Goal: Task Accomplishment & Management: Manage account settings

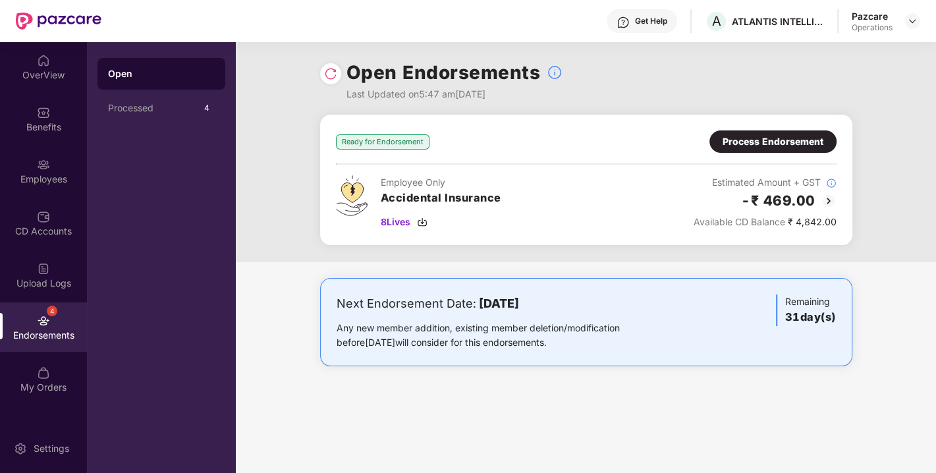
click at [756, 142] on div "Process Endorsement" at bounding box center [772, 141] width 101 height 14
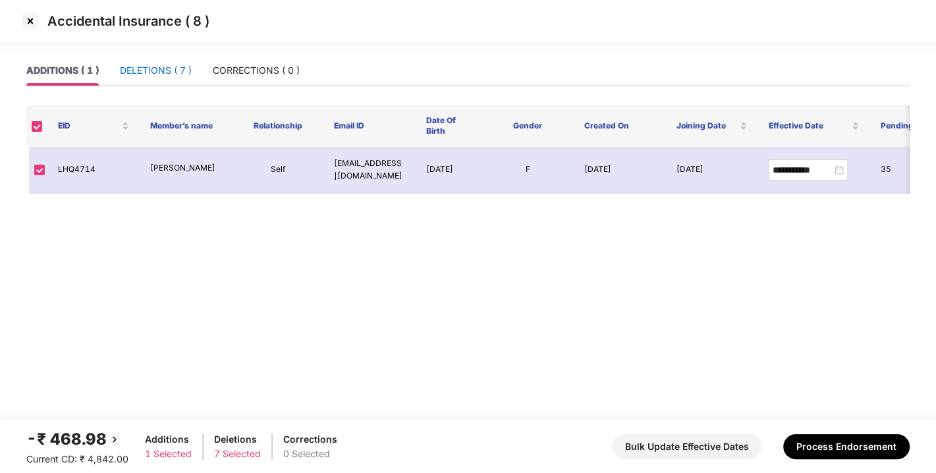
click at [133, 66] on div "DELETIONS ( 7 )" at bounding box center [156, 70] width 72 height 14
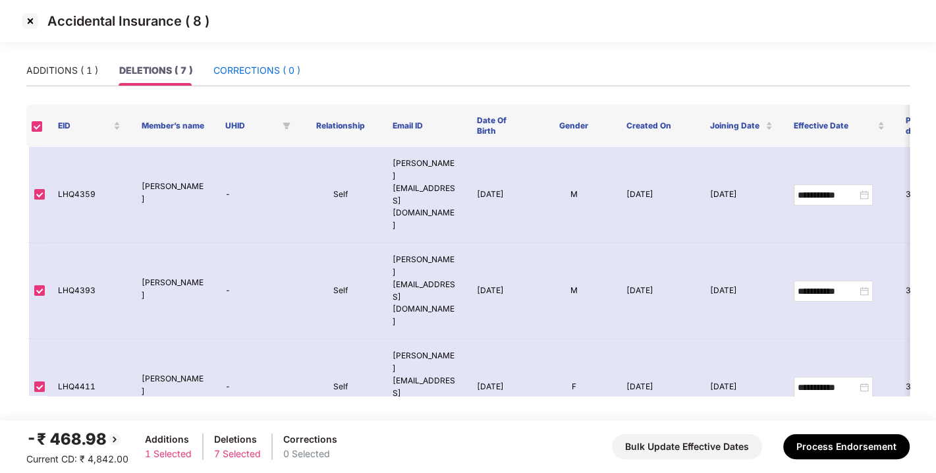
click at [213, 75] on div "CORRECTIONS ( 0 )" at bounding box center [256, 70] width 87 height 14
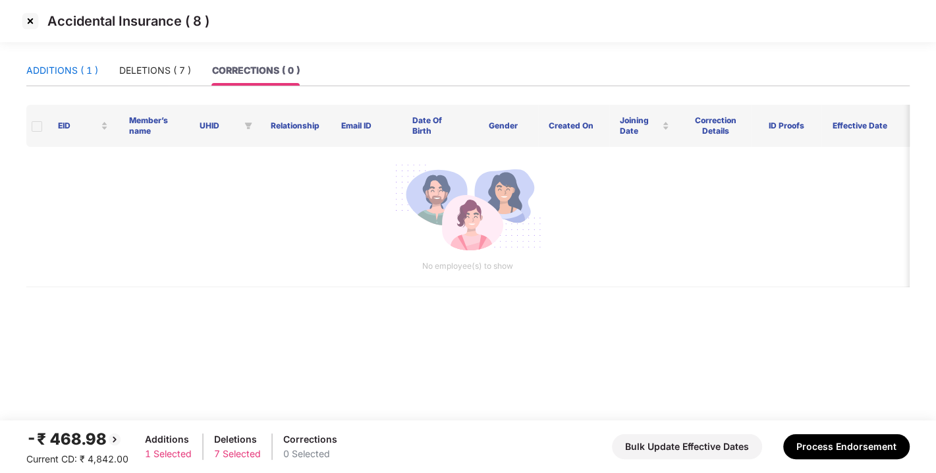
click at [97, 72] on div "ADDITIONS ( 1 )" at bounding box center [62, 70] width 72 height 14
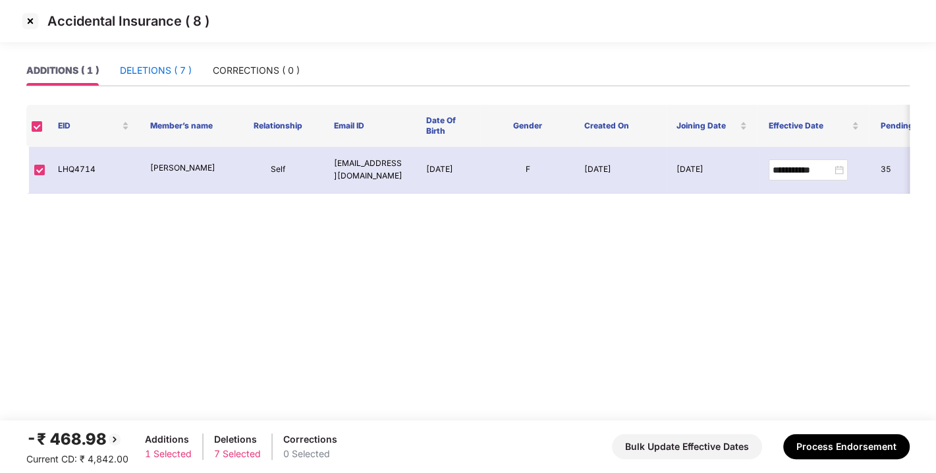
click at [163, 71] on div "DELETIONS ( 7 )" at bounding box center [156, 70] width 72 height 14
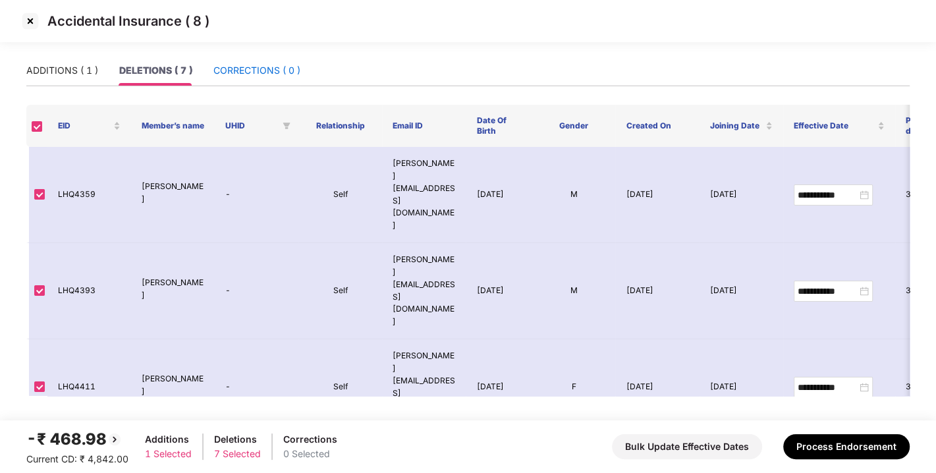
click at [231, 75] on div "CORRECTIONS ( 0 )" at bounding box center [256, 70] width 87 height 14
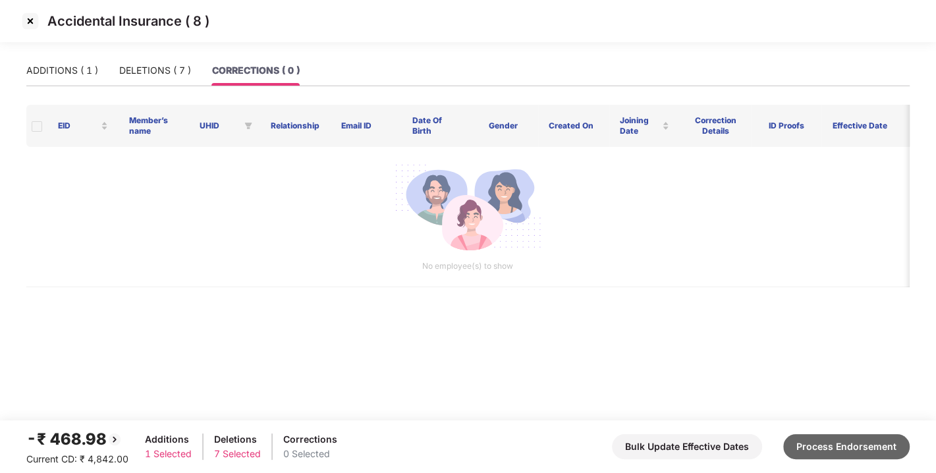
click at [837, 455] on button "Process Endorsement" at bounding box center [846, 446] width 126 height 25
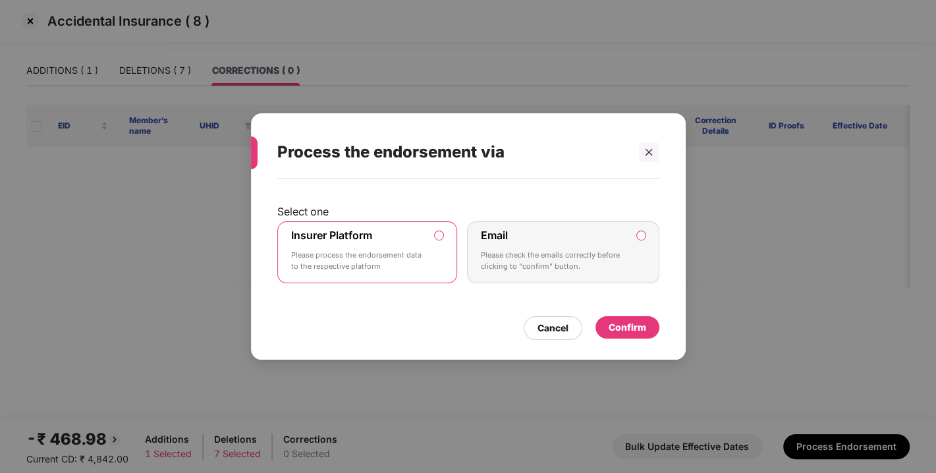
click at [626, 328] on div "Confirm" at bounding box center [628, 327] width 38 height 14
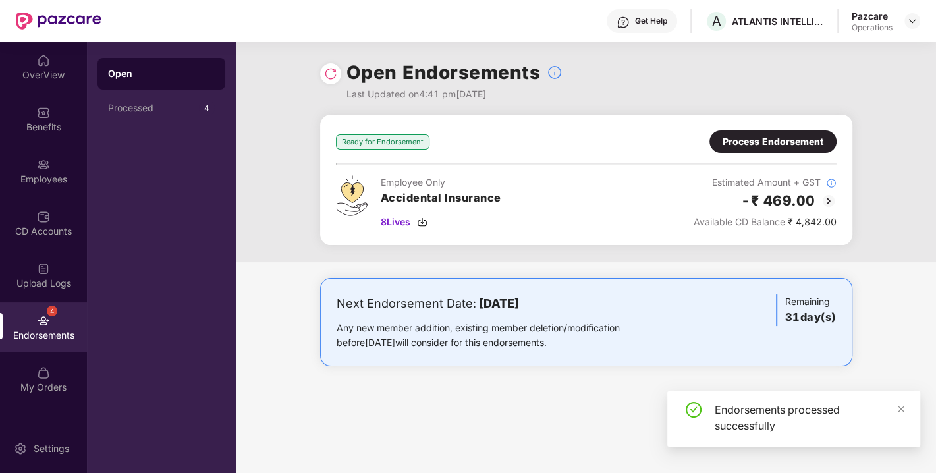
click at [328, 73] on img at bounding box center [330, 73] width 13 height 13
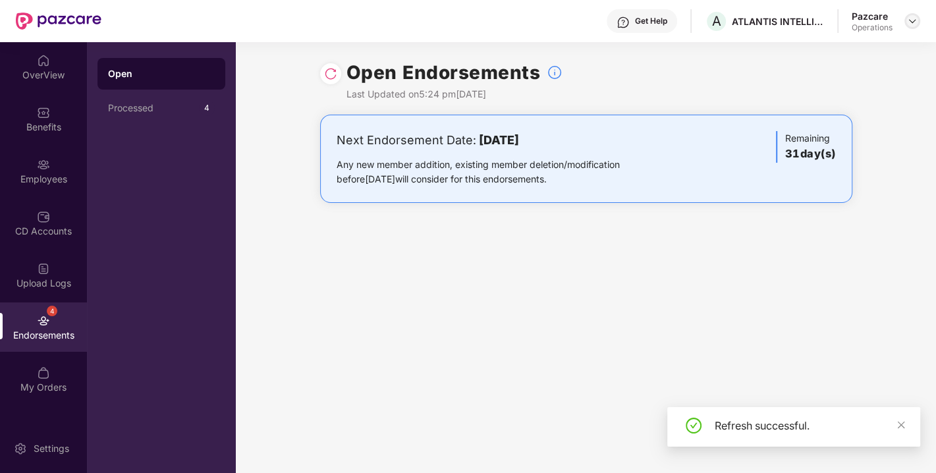
click at [915, 16] on img at bounding box center [912, 21] width 11 height 11
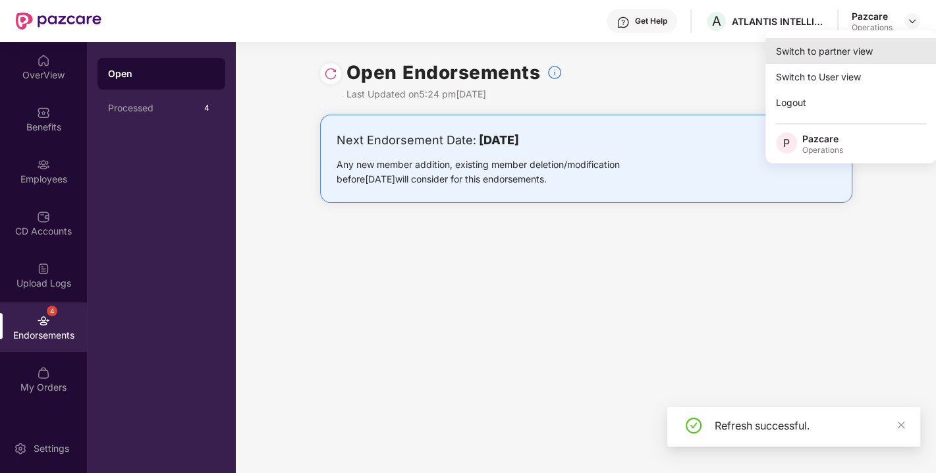
click at [877, 39] on div "Switch to partner view" at bounding box center [850, 51] width 171 height 26
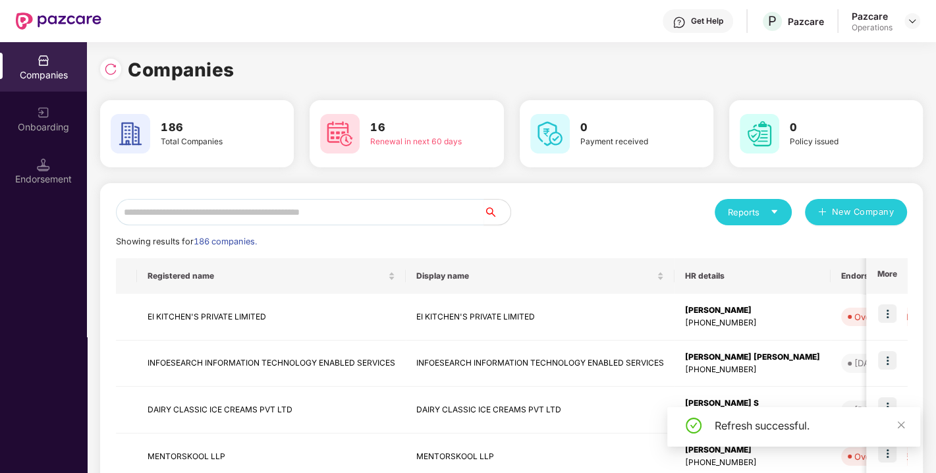
click at [43, 167] on img at bounding box center [43, 164] width 13 height 13
